Goal: Transaction & Acquisition: Book appointment/travel/reservation

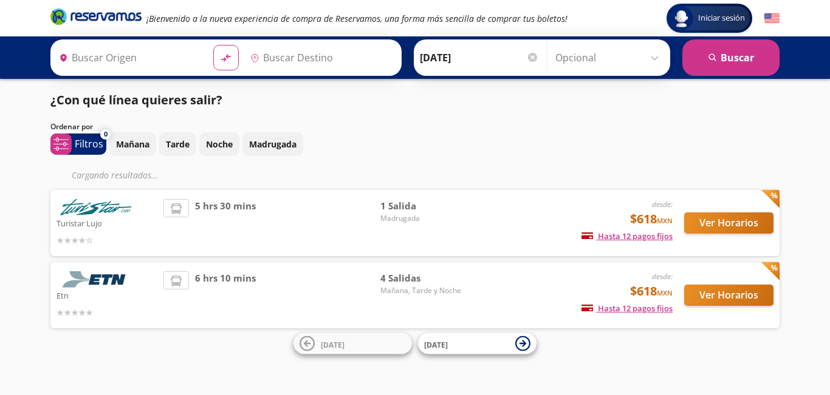
type input "Toluca, [GEOGRAPHIC_DATA]"
type input "Chilpancingo, [GEOGRAPHIC_DATA]"
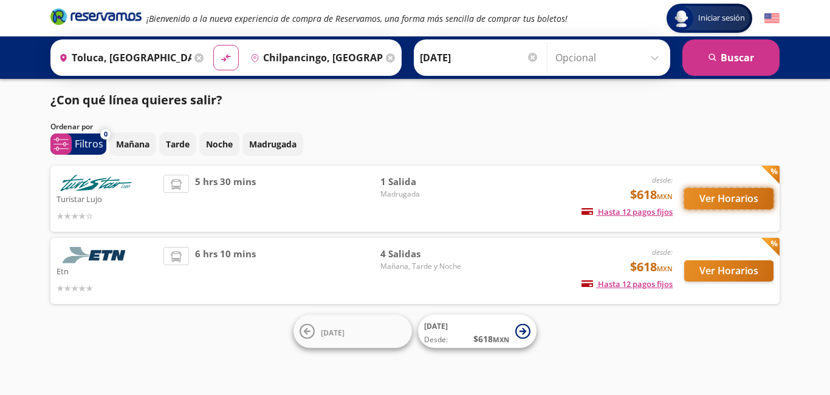
click at [726, 199] on button "Ver Horarios" at bounding box center [728, 198] width 89 height 21
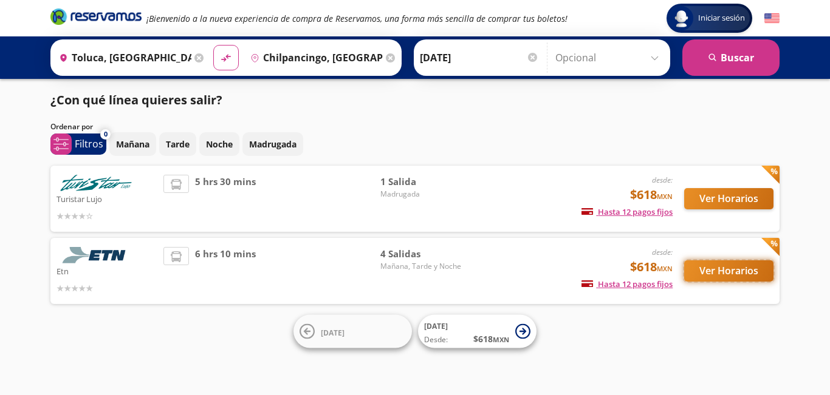
click at [732, 273] on button "Ver Horarios" at bounding box center [728, 271] width 89 height 21
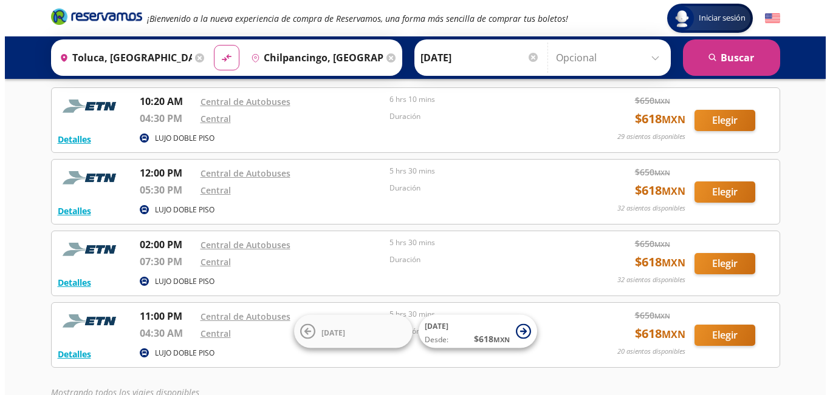
scroll to position [84, 0]
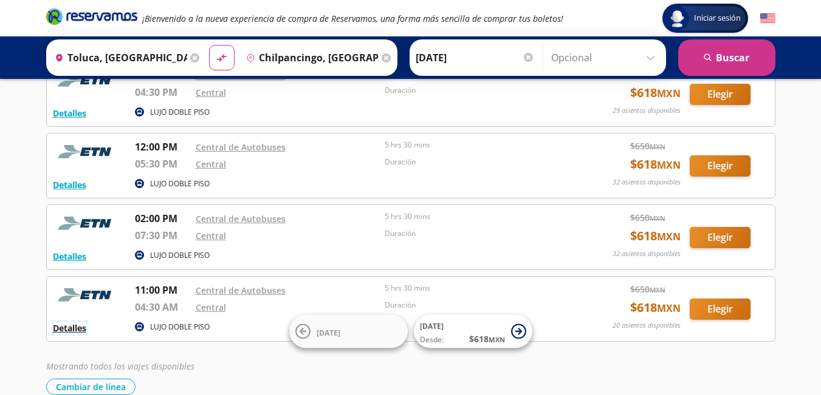
click at [64, 327] on button "Detalles" at bounding box center [69, 328] width 33 height 13
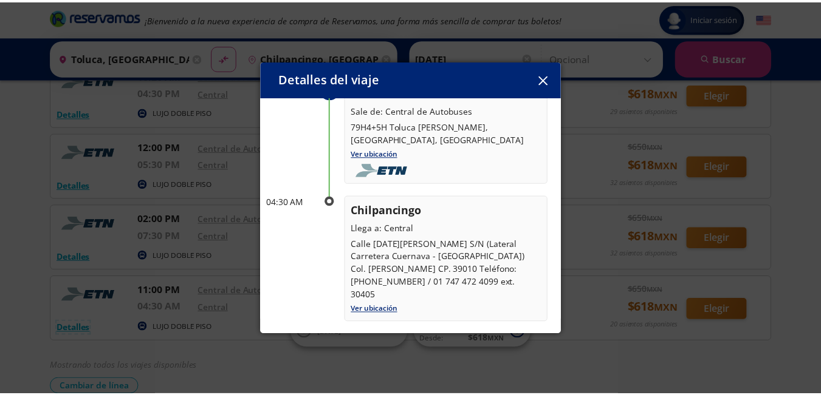
scroll to position [92, 0]
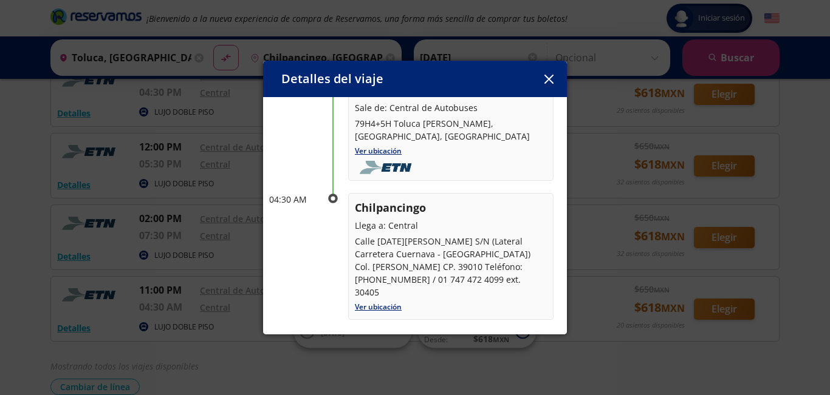
click at [548, 78] on icon "button" at bounding box center [548, 79] width 9 height 9
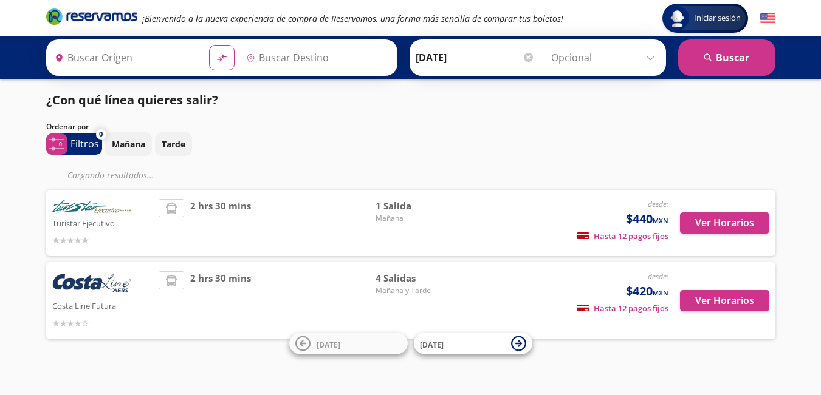
type input "[GEOGRAPHIC_DATA], [GEOGRAPHIC_DATA]"
type input "Chilpancingo, [GEOGRAPHIC_DATA]"
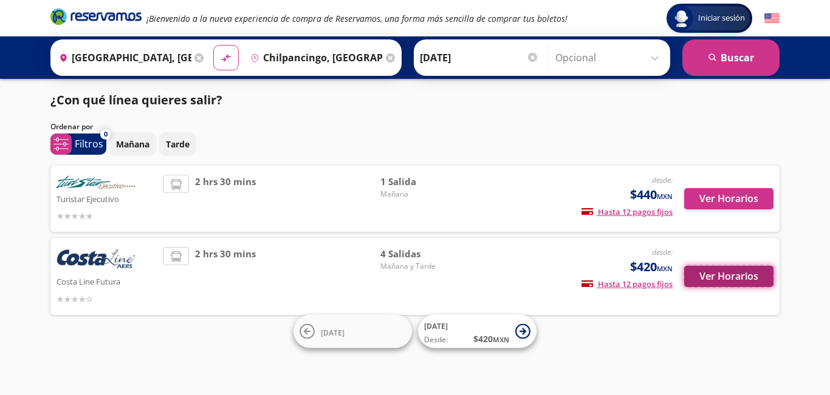
click at [728, 276] on button "Ver Horarios" at bounding box center [728, 276] width 89 height 21
